Goal: Information Seeking & Learning: Check status

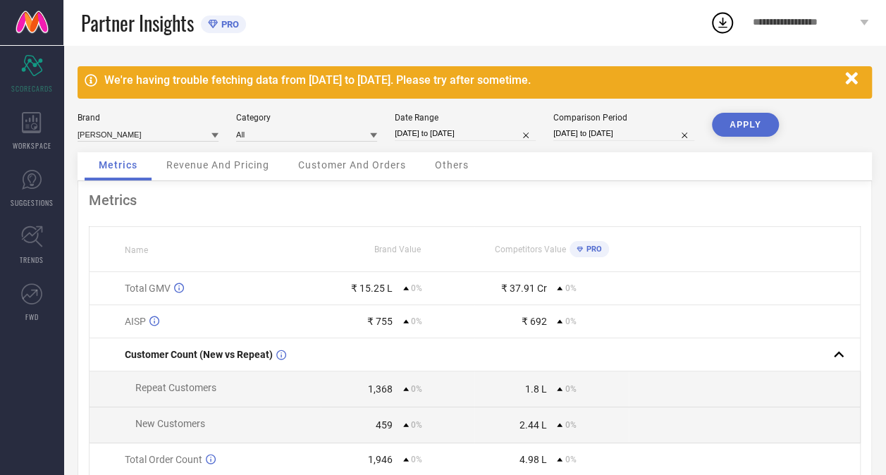
select select "7"
select select "2025"
select select "8"
select select "2025"
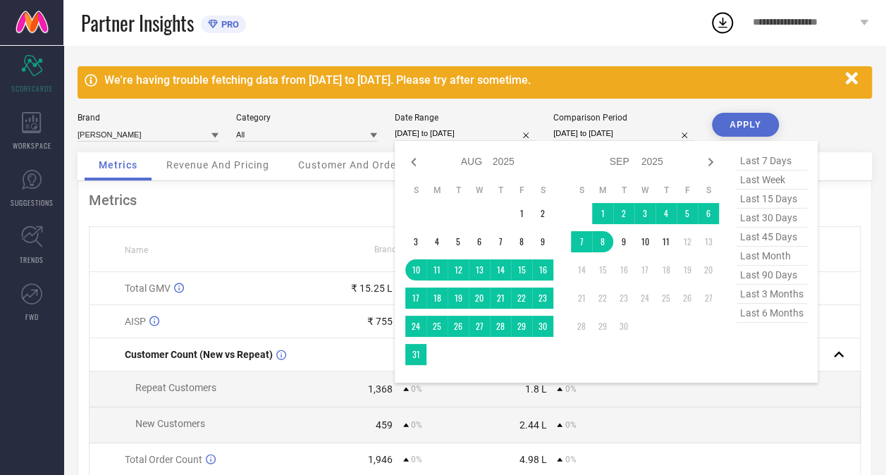
click at [423, 130] on input "[DATE] to [DATE]" at bounding box center [465, 133] width 141 height 15
click at [759, 221] on span "last 30 days" at bounding box center [772, 218] width 71 height 19
type input "[DATE] to [DATE]"
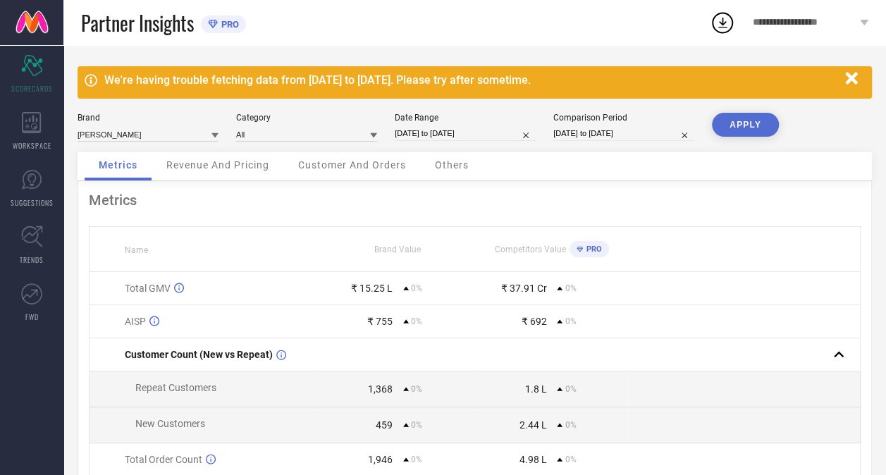
select select "7"
select select "2025"
select select "8"
select select "2025"
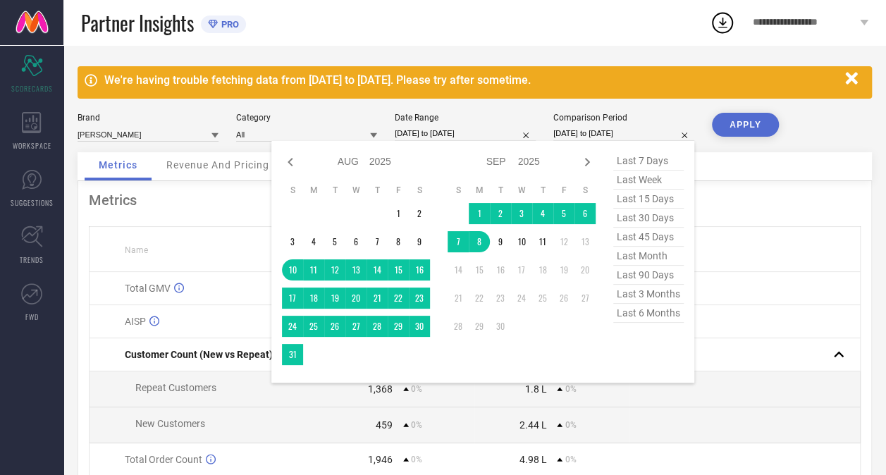
click at [591, 133] on input "[DATE] to [DATE]" at bounding box center [624, 133] width 141 height 15
click at [650, 224] on span "last 30 days" at bounding box center [649, 218] width 71 height 19
type input "[DATE] to [DATE]"
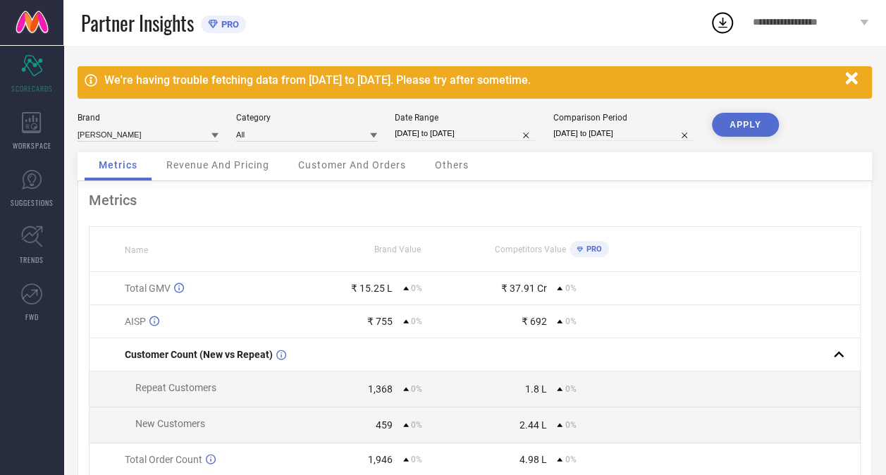
click at [743, 123] on button "APPLY" at bounding box center [745, 125] width 67 height 24
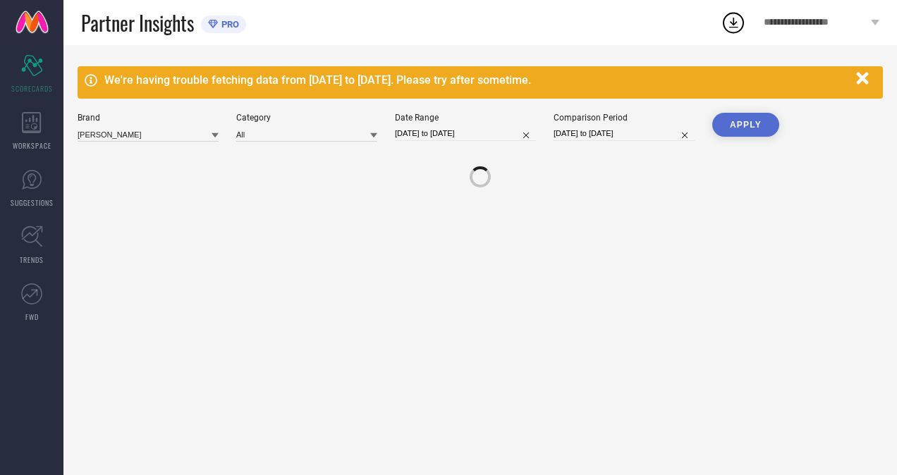
click at [743, 123] on button "APPLY" at bounding box center [745, 125] width 67 height 24
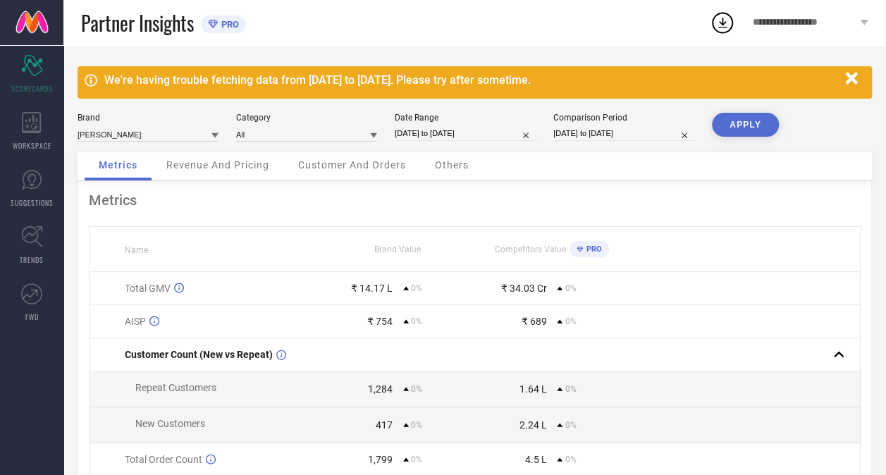
click at [220, 168] on span "Revenue And Pricing" at bounding box center [217, 164] width 103 height 11
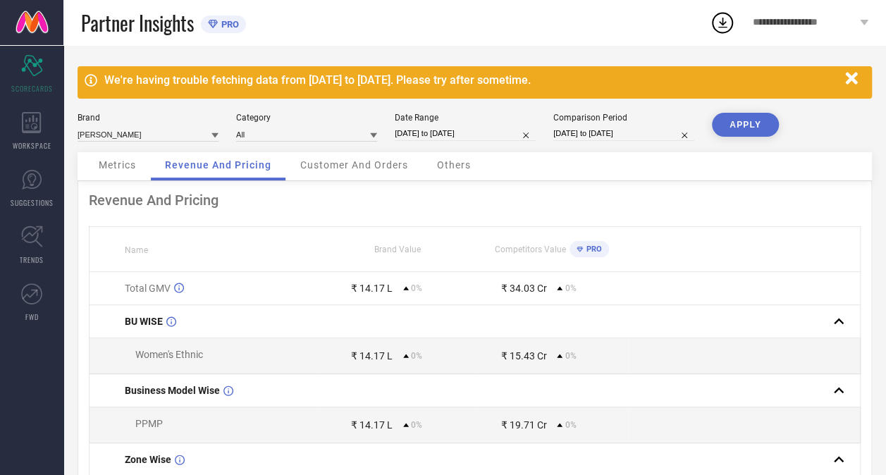
click at [348, 169] on span "Customer And Orders" at bounding box center [354, 164] width 108 height 11
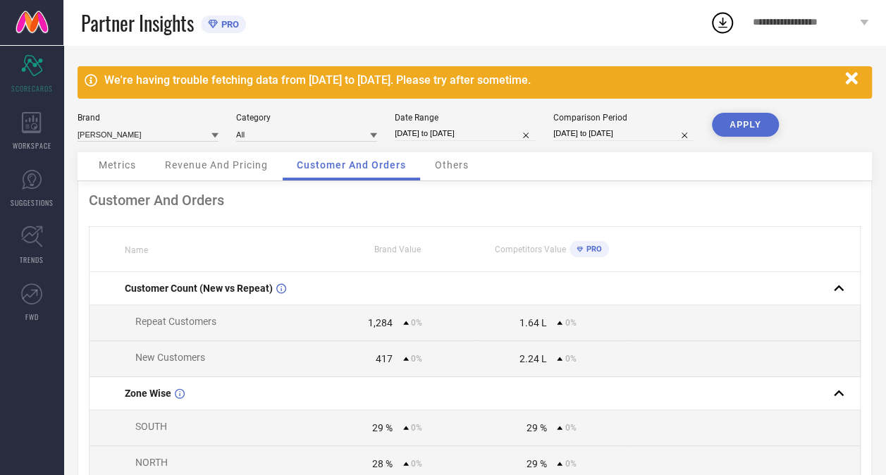
click at [444, 168] on span "Others" at bounding box center [452, 164] width 34 height 11
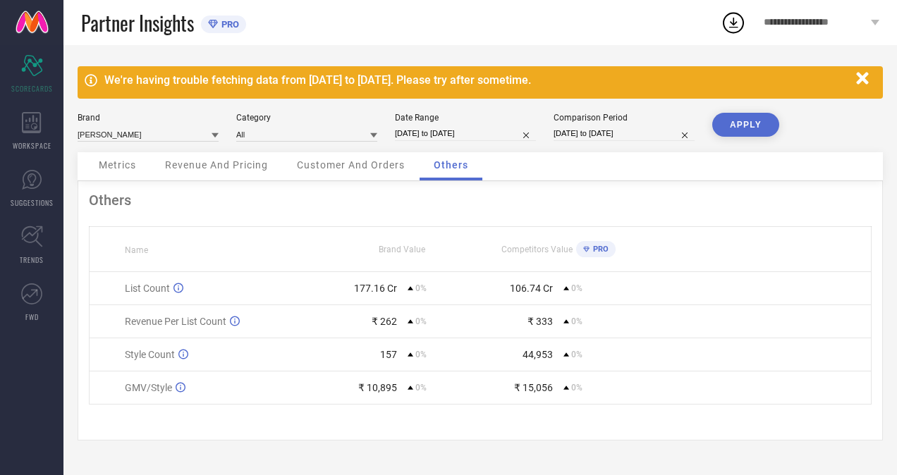
click at [444, 168] on span "Others" at bounding box center [451, 164] width 35 height 11
click at [195, 168] on span "Revenue And Pricing" at bounding box center [216, 164] width 103 height 11
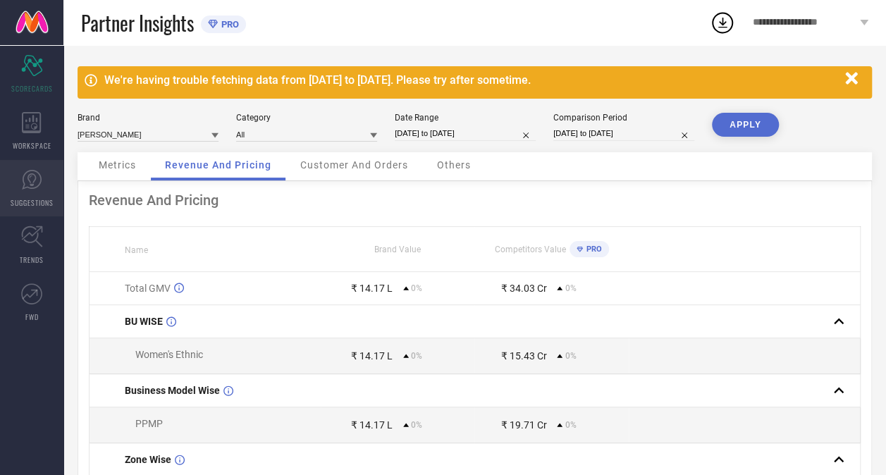
click at [34, 178] on icon at bounding box center [31, 179] width 21 height 21
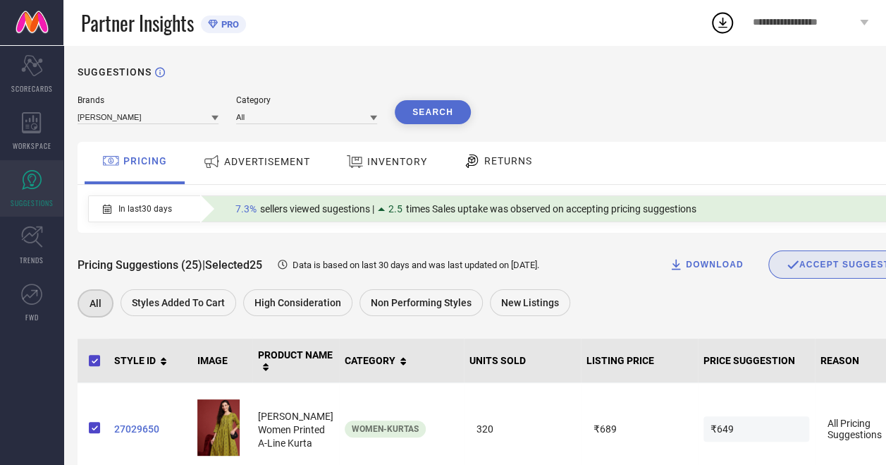
click at [787, 267] on div "ACCEPT SUGGESTIONS" at bounding box center [850, 264] width 127 height 13
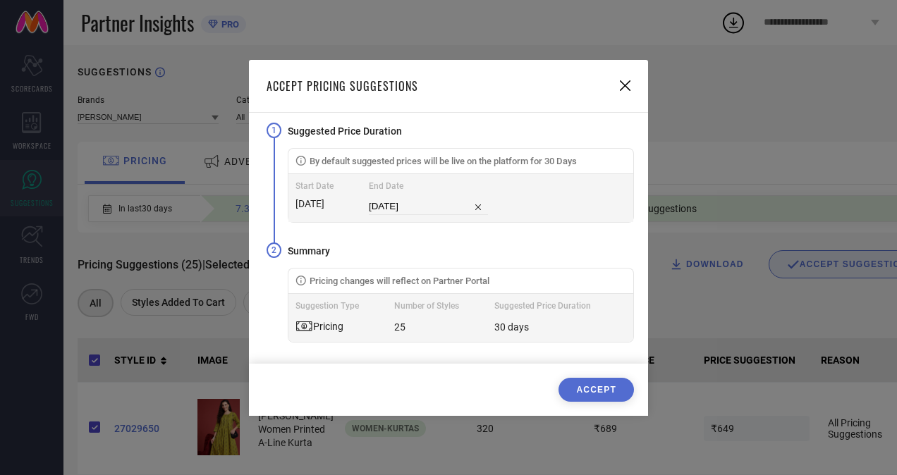
click at [598, 392] on button "ACCEPT" at bounding box center [596, 390] width 75 height 24
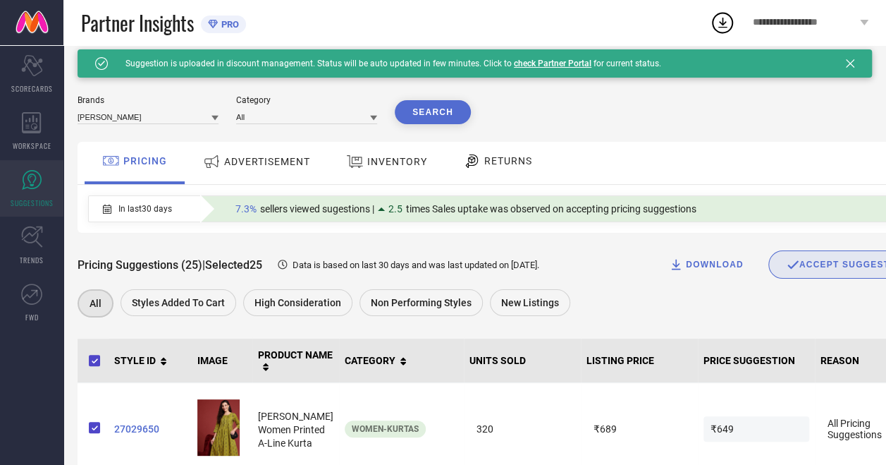
click at [598, 392] on td "₹689" at bounding box center [639, 429] width 117 height 92
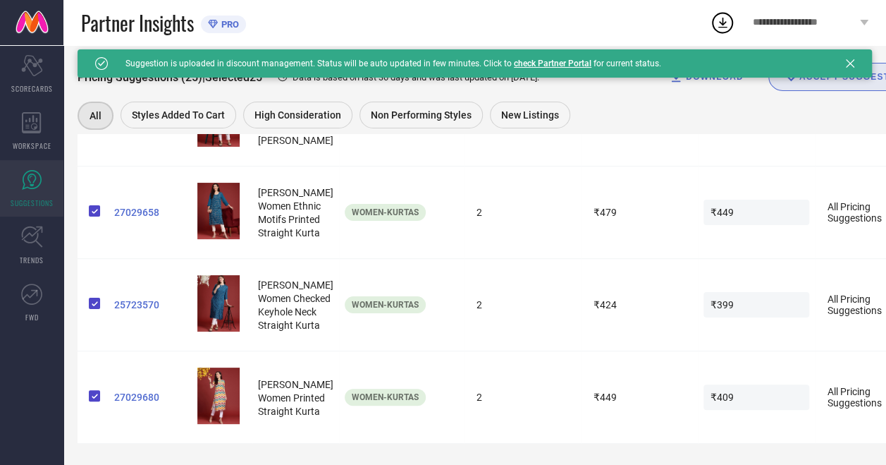
scroll to position [2505, 0]
click at [431, 114] on span "Non Performing Styles" at bounding box center [421, 114] width 101 height 11
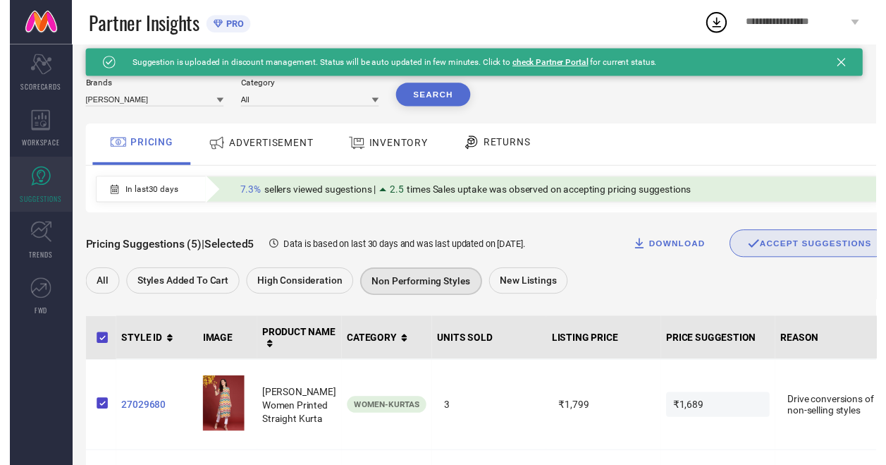
scroll to position [0, 0]
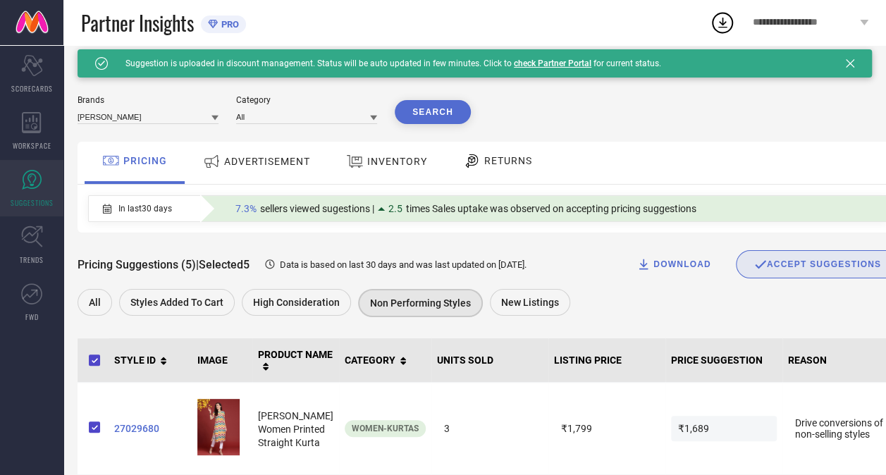
click at [564, 58] on div "Success Created with Sketch. Suggestion is uploaded in discount management. Sta…" at bounding box center [378, 63] width 566 height 13
click at [551, 63] on link "check Partner Portal" at bounding box center [553, 64] width 78 height 10
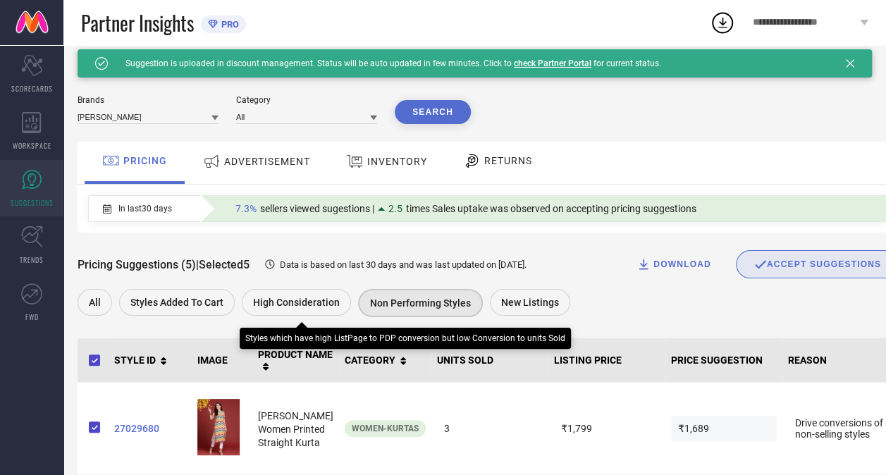
click at [285, 300] on span "High Consideration" at bounding box center [296, 302] width 87 height 11
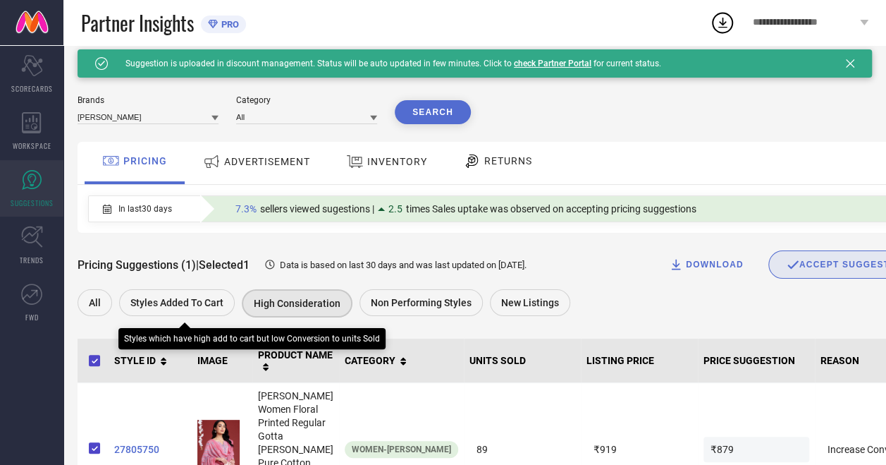
click at [178, 300] on span "Styles Added To Cart" at bounding box center [176, 302] width 93 height 11
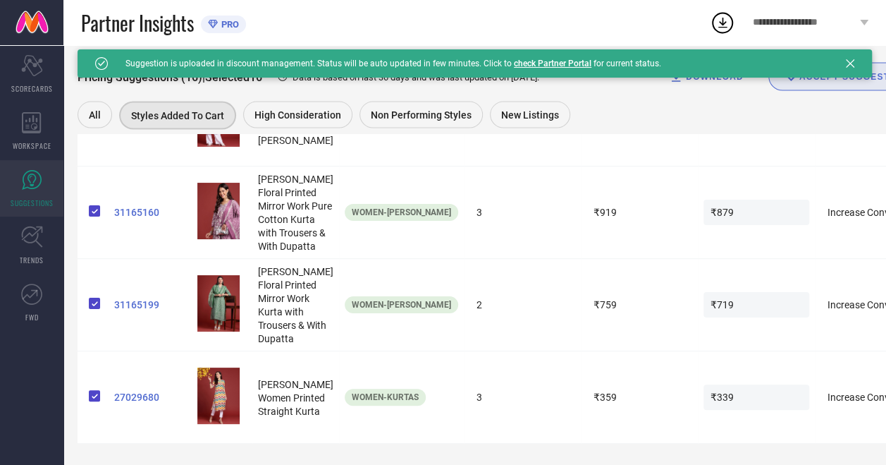
scroll to position [1624, 0]
click at [855, 63] on icon at bounding box center [850, 63] width 8 height 8
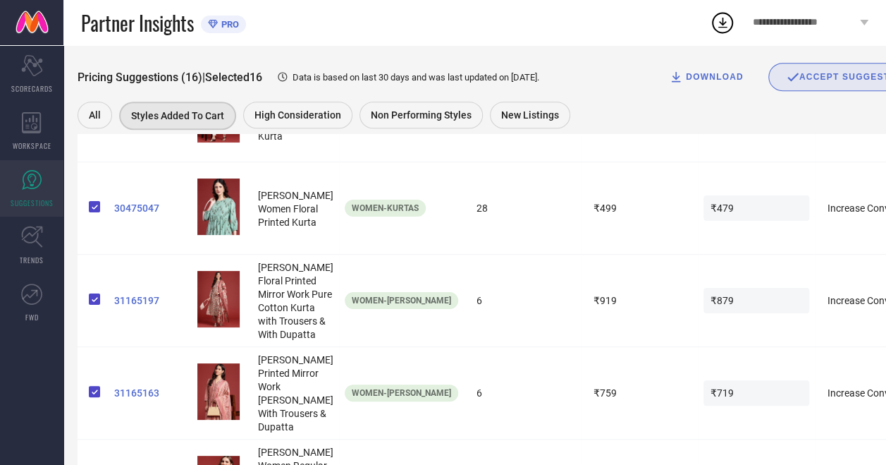
scroll to position [0, 0]
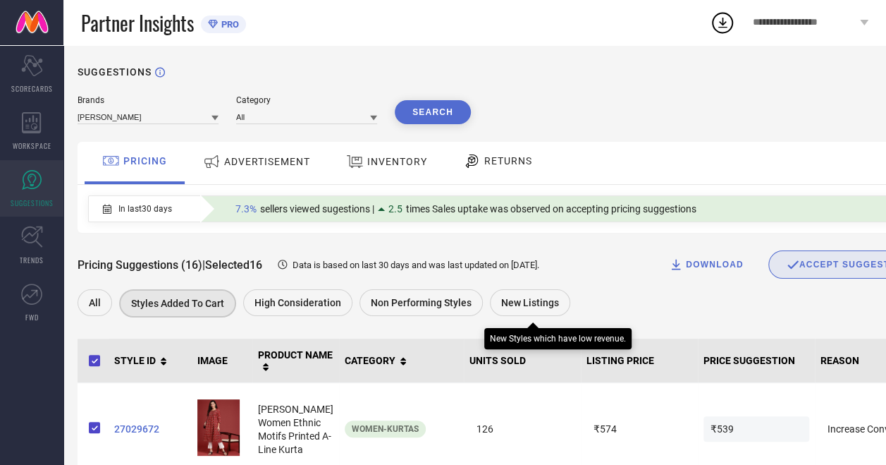
click at [519, 308] on span "New Listings" at bounding box center [530, 302] width 58 height 11
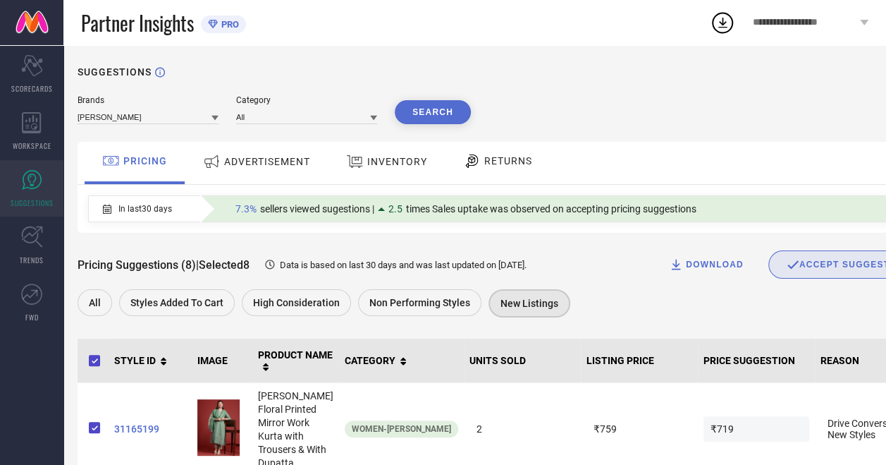
click at [401, 163] on span "INVENTORY" at bounding box center [397, 161] width 60 height 11
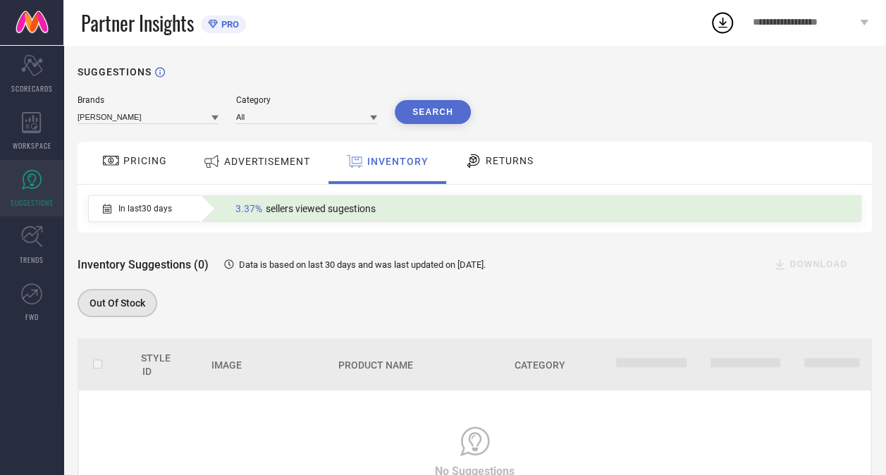
click at [514, 158] on span "RETURNS" at bounding box center [510, 160] width 48 height 11
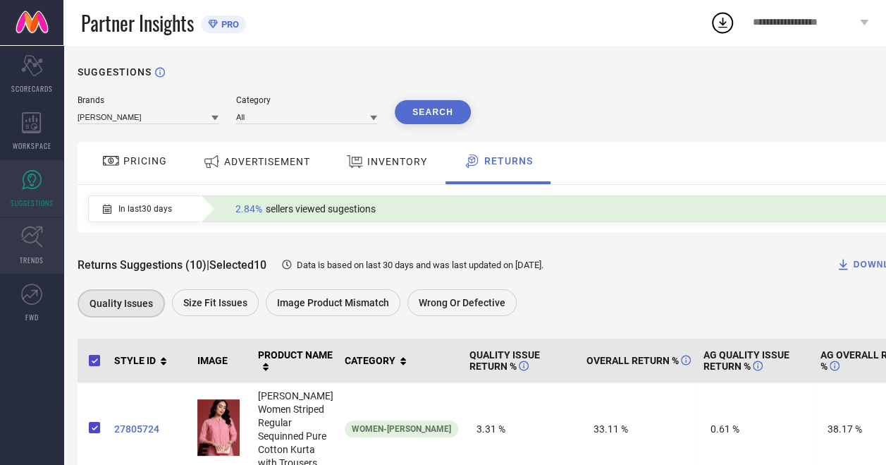
click at [32, 239] on icon at bounding box center [32, 237] width 22 height 22
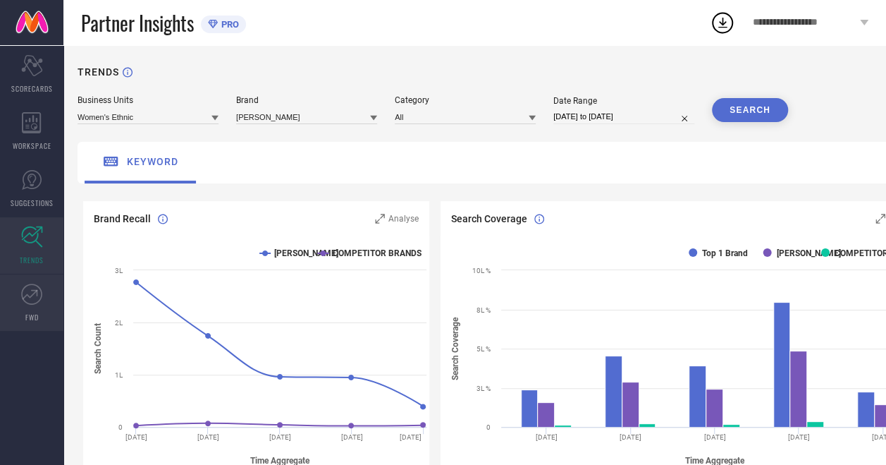
click at [30, 298] on icon at bounding box center [31, 293] width 21 height 21
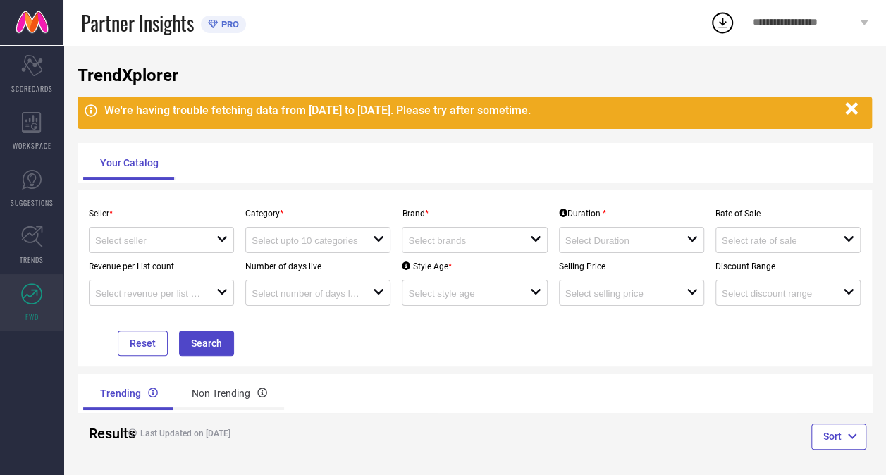
scroll to position [23, 0]
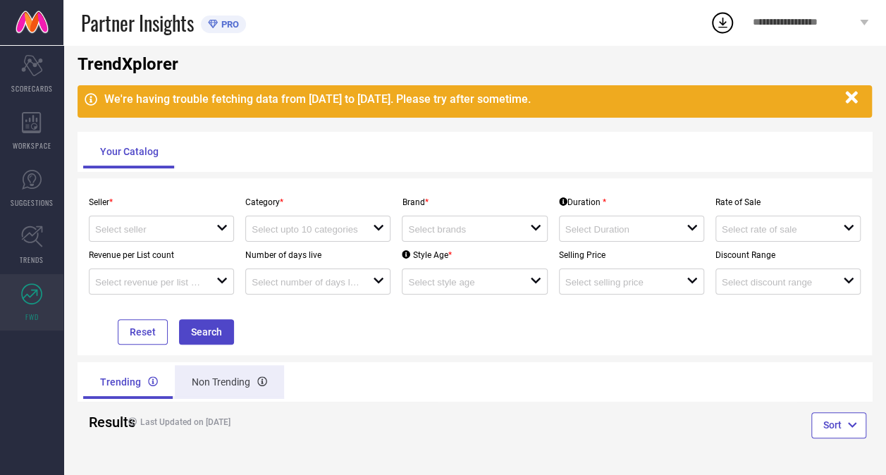
click at [209, 386] on div "Non Trending" at bounding box center [229, 382] width 109 height 34
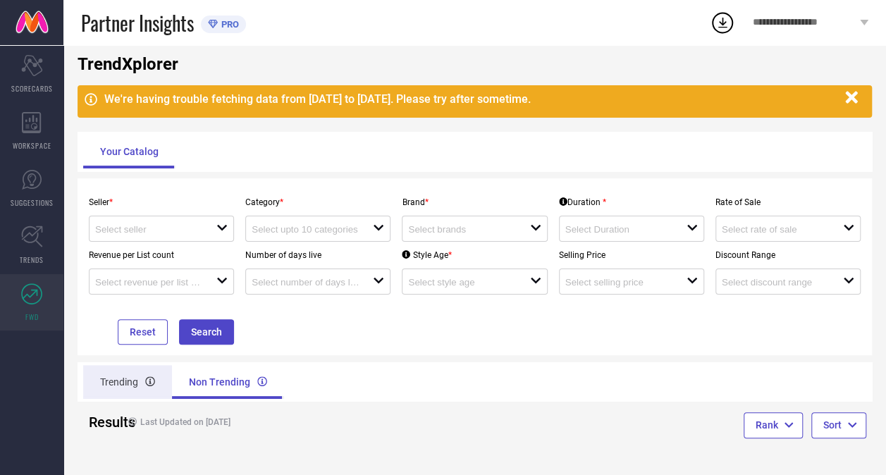
click at [117, 377] on div "Trending" at bounding box center [127, 382] width 89 height 34
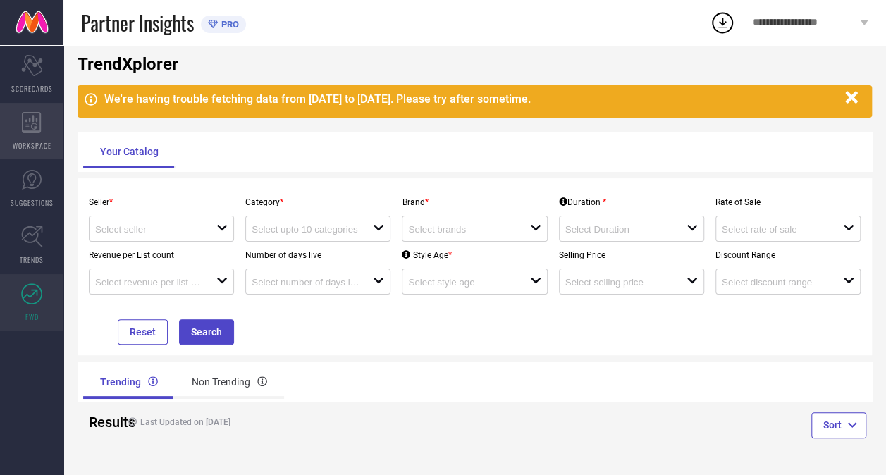
click at [36, 114] on icon at bounding box center [32, 122] width 20 height 21
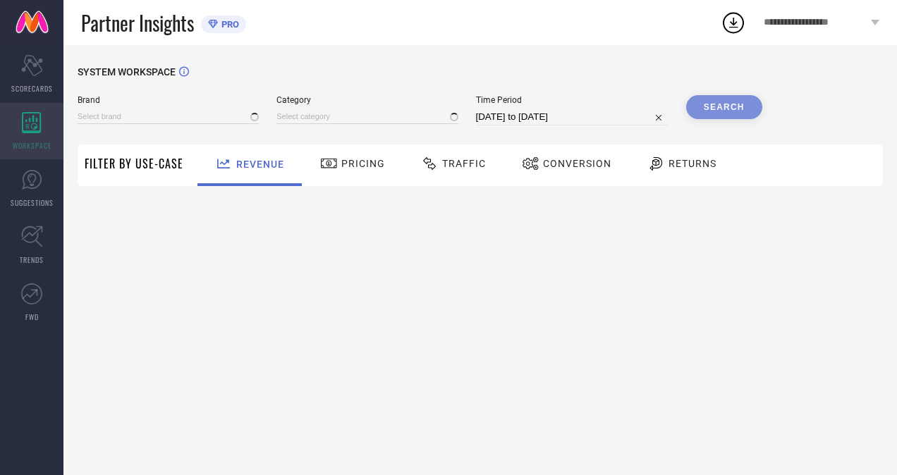
type input "[PERSON_NAME]"
type input "All"
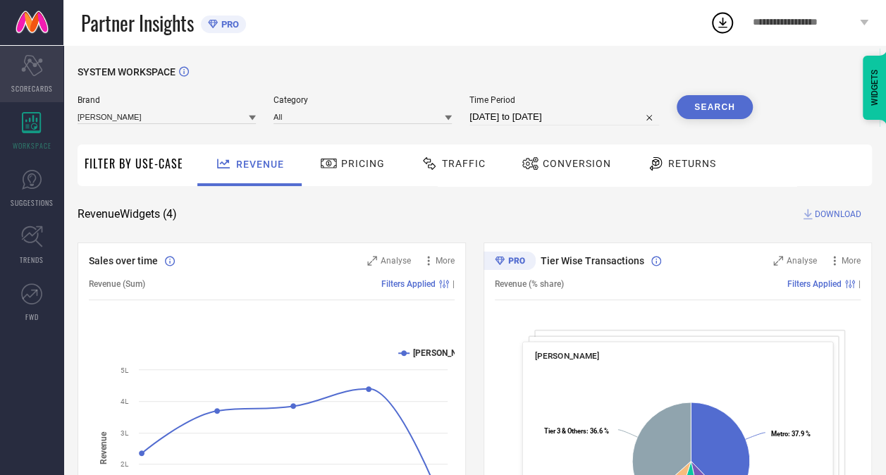
click at [35, 72] on icon "Scorecard" at bounding box center [32, 65] width 22 height 21
